Goal: Contribute content

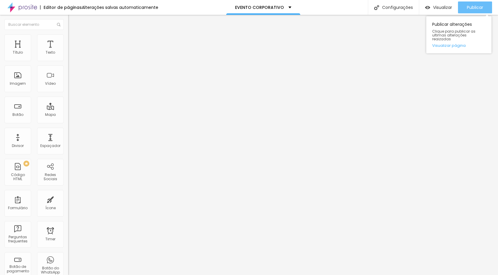
click at [473, 6] on span "Publicar" at bounding box center [475, 7] width 16 height 5
click at [74, 42] on span "Avançado" at bounding box center [84, 44] width 20 height 5
click at [68, 40] on img at bounding box center [70, 42] width 5 height 5
click at [74, 42] on span "Avançado" at bounding box center [84, 44] width 20 height 5
click at [68, 40] on img at bounding box center [70, 42] width 5 height 5
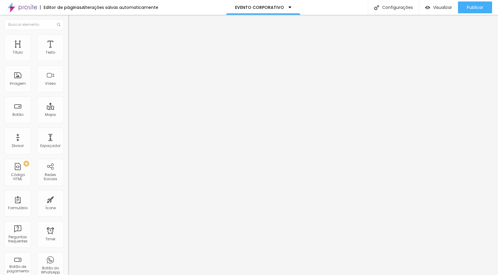
click at [68, 40] on img at bounding box center [70, 42] width 5 height 5
click at [68, 122] on input "[URL][DOMAIN_NAME]" at bounding box center [103, 119] width 71 height 6
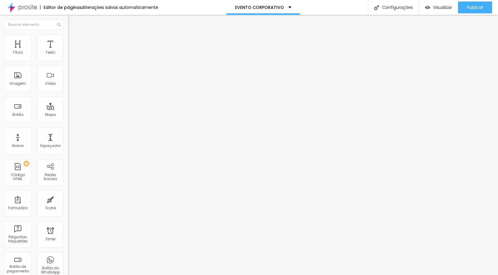
click at [68, 122] on input "[URL][DOMAIN_NAME]" at bounding box center [103, 119] width 71 height 6
click at [68, 51] on span "Trocar imagem" at bounding box center [84, 48] width 32 height 5
click at [467, 5] on span "Publicar" at bounding box center [475, 7] width 16 height 5
click at [447, 5] on span "Visualizar" at bounding box center [437, 7] width 19 height 5
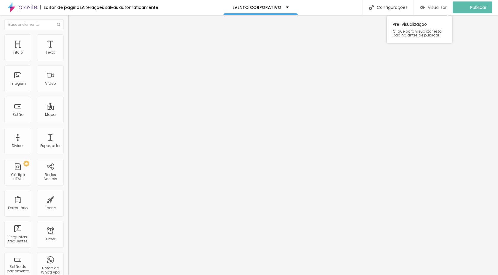
click at [443, 9] on span "Visualizar" at bounding box center [437, 7] width 19 height 5
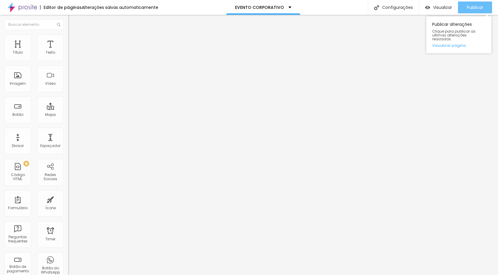
click at [471, 11] on div "Publicar" at bounding box center [475, 7] width 16 height 12
click at [472, 6] on span "Publicar" at bounding box center [475, 7] width 16 height 5
click at [474, 5] on span "Publicar" at bounding box center [475, 7] width 16 height 5
